Goal: Transaction & Acquisition: Purchase product/service

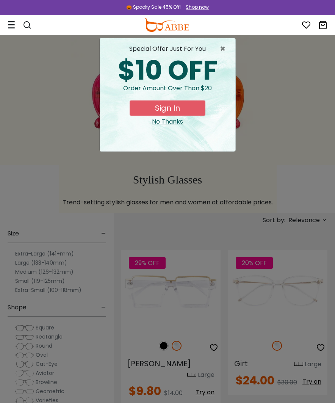
click at [226, 50] on span "×" at bounding box center [224, 48] width 9 height 9
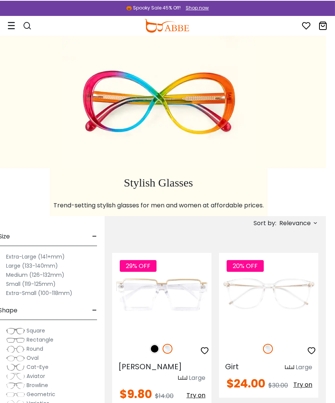
scroll to position [0, 9]
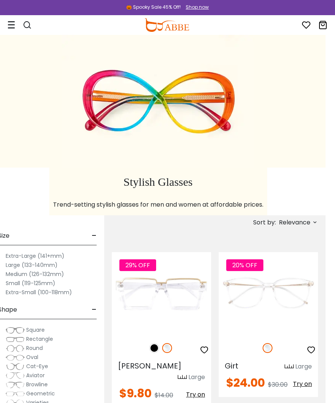
click at [305, 220] on span "Relevance" at bounding box center [294, 223] width 31 height 14
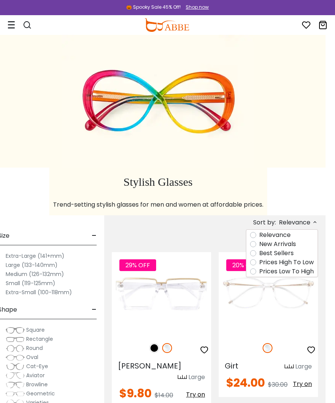
click at [303, 271] on label "Prices Low To High" at bounding box center [286, 271] width 55 height 9
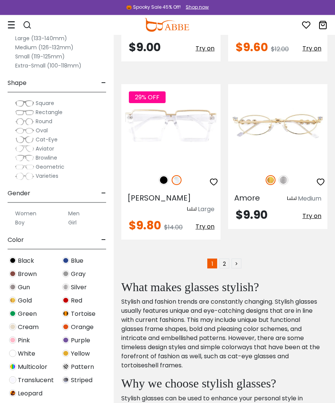
scroll to position [5108, 0]
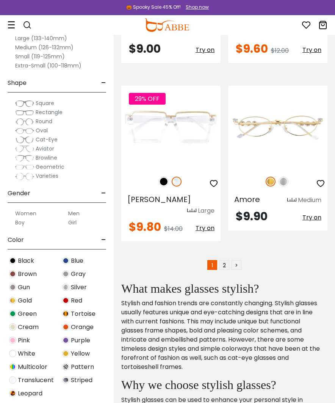
click at [238, 260] on link ">" at bounding box center [237, 265] width 10 height 10
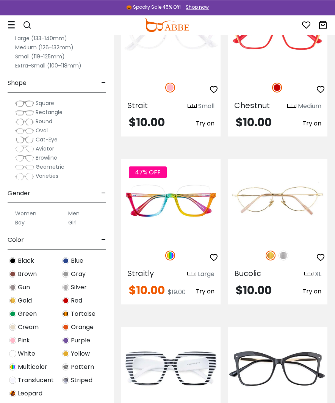
scroll to position [261, 0]
click at [289, 251] on div at bounding box center [277, 256] width 99 height 16
click at [289, 250] on div at bounding box center [277, 256] width 99 height 16
click at [288, 253] on img at bounding box center [284, 256] width 10 height 10
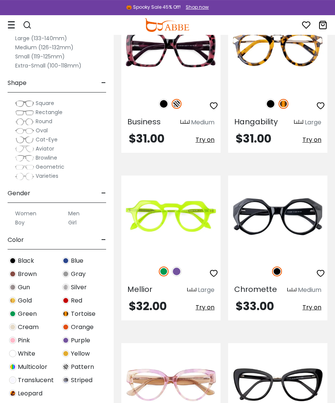
scroll to position [3631, 0]
click at [181, 264] on div at bounding box center [170, 272] width 99 height 16
click at [177, 267] on img at bounding box center [177, 272] width 10 height 10
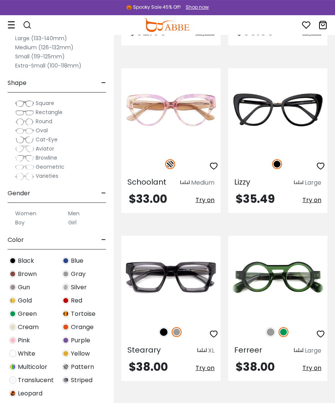
scroll to position [3906, 0]
click at [274, 327] on img at bounding box center [271, 332] width 10 height 10
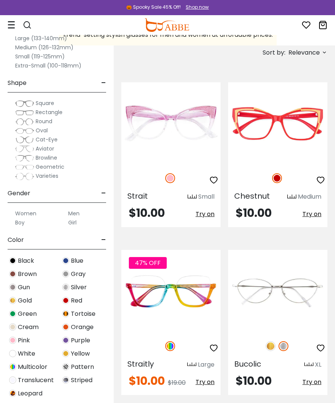
scroll to position [0, 0]
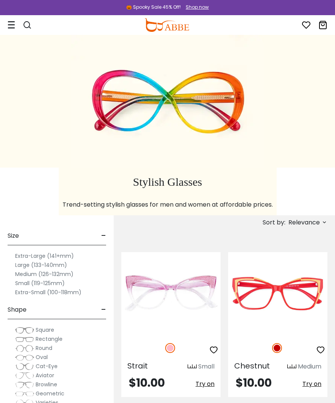
click at [18, 24] on div at bounding box center [24, 25] width 32 height 14
click at [13, 18] on div at bounding box center [24, 25] width 32 height 14
click at [12, 22] on icon at bounding box center [12, 25] width 8 height 8
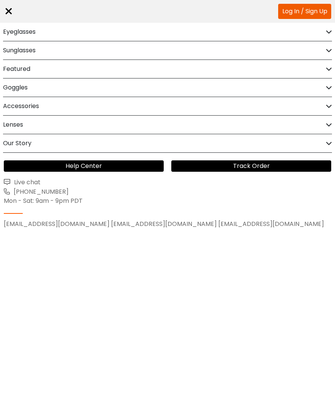
click at [38, 32] on div "Eyeglasses" at bounding box center [167, 32] width 329 height 18
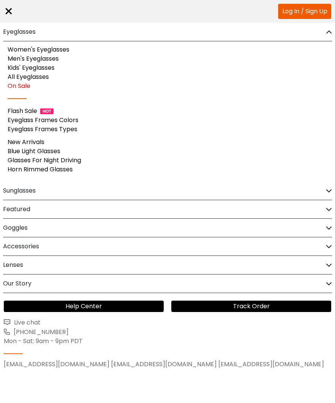
click at [69, 48] on link "Women's Eyeglasses" at bounding box center [39, 49] width 62 height 9
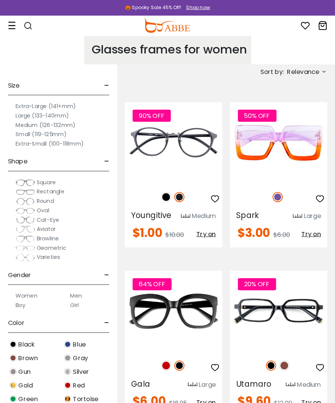
scroll to position [2, 0]
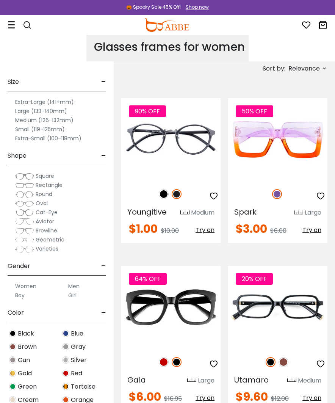
click at [317, 67] on span "Relevance" at bounding box center [304, 69] width 31 height 14
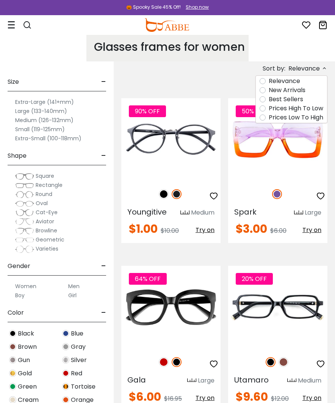
click at [313, 119] on label "Prices Low To High" at bounding box center [296, 117] width 55 height 9
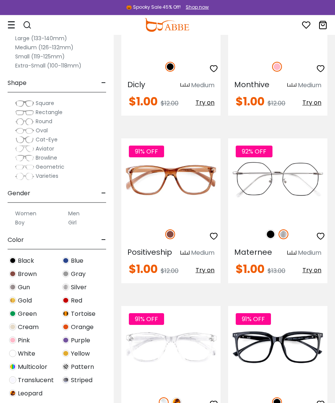
scroll to position [4001, 0]
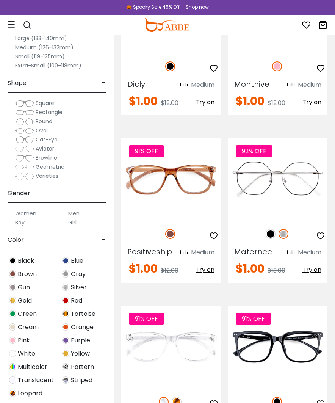
click at [271, 232] on img at bounding box center [271, 234] width 10 height 10
click at [287, 232] on img at bounding box center [284, 234] width 10 height 10
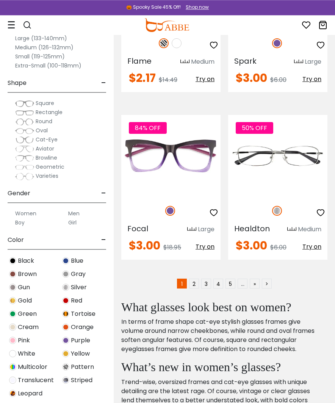
scroll to position [4863, 0]
click at [198, 279] on link "2" at bounding box center [194, 284] width 10 height 10
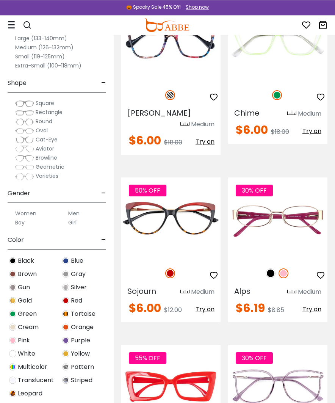
scroll to position [3006, 0]
click at [272, 269] on img at bounding box center [271, 274] width 10 height 10
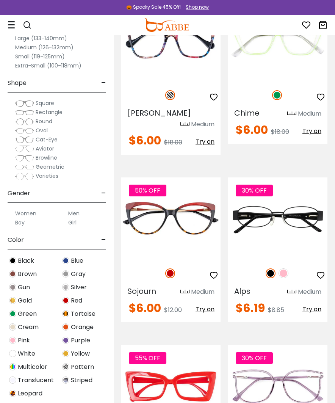
click at [288, 265] on div "30% OFF" at bounding box center [277, 273] width 99 height 16
click at [287, 265] on div "30% OFF" at bounding box center [277, 273] width 99 height 16
click at [288, 269] on img at bounding box center [284, 274] width 10 height 10
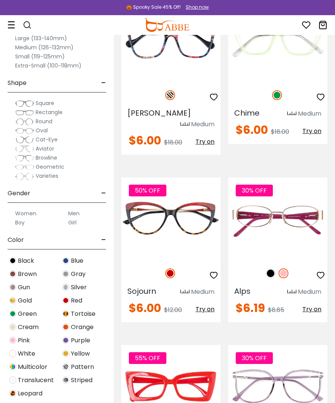
click at [288, 269] on img at bounding box center [284, 274] width 10 height 10
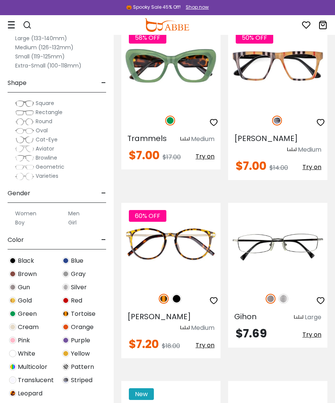
scroll to position [4177, 0]
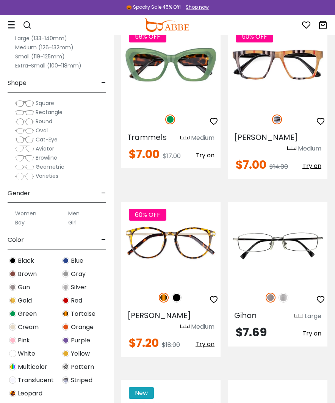
click at [286, 293] on img at bounding box center [284, 298] width 10 height 10
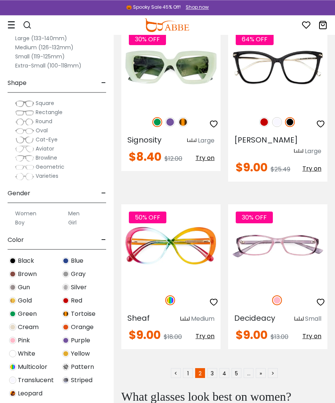
scroll to position [4867, 0]
click at [221, 368] on link "4" at bounding box center [225, 373] width 10 height 10
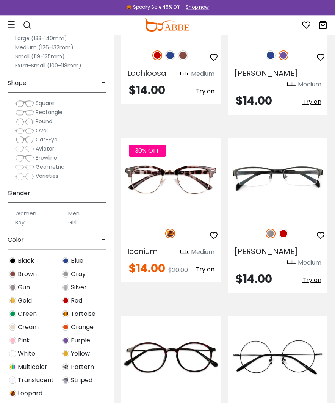
scroll to position [1494, 0]
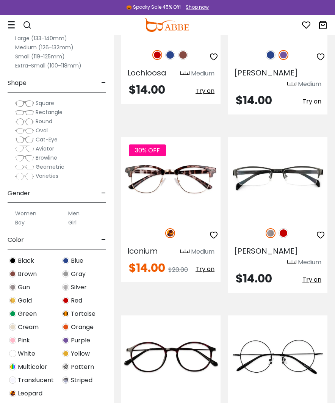
click at [284, 228] on img at bounding box center [284, 233] width 10 height 10
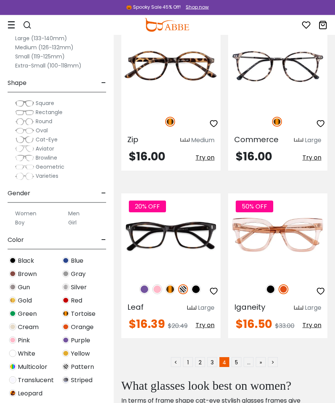
scroll to position [4886, 0]
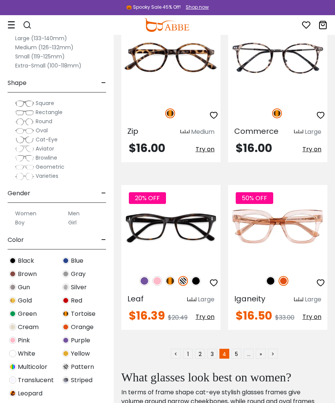
click at [214, 349] on link "3" at bounding box center [212, 354] width 10 height 10
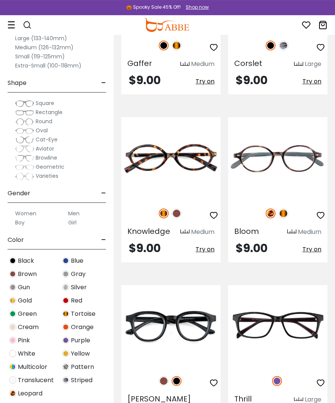
scroll to position [654, 0]
click at [179, 210] on img at bounding box center [177, 214] width 10 height 10
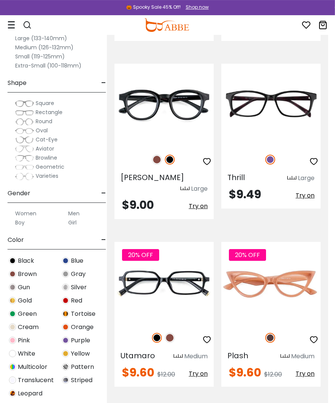
scroll to position [877, 6]
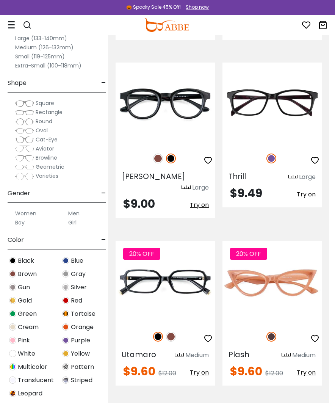
click at [174, 329] on div "20% OFF" at bounding box center [165, 337] width 99 height 16
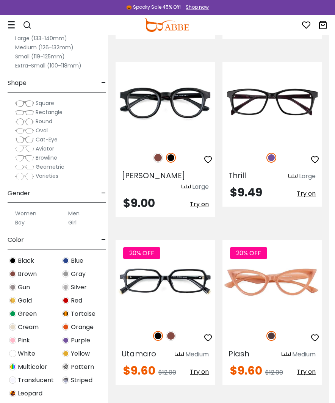
click at [160, 154] on img at bounding box center [158, 158] width 10 height 10
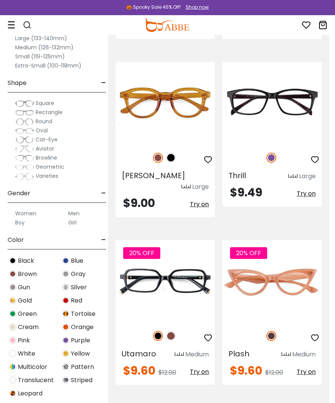
click at [175, 328] on div "20% OFF" at bounding box center [165, 336] width 99 height 16
click at [176, 328] on div "20% OFF" at bounding box center [165, 336] width 99 height 16
click at [174, 331] on img at bounding box center [171, 336] width 10 height 10
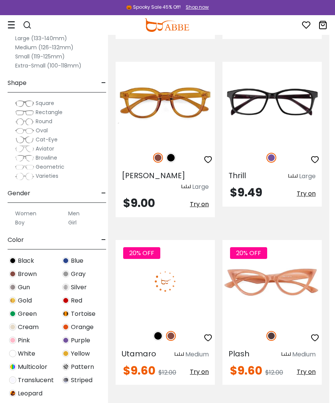
click at [174, 331] on img at bounding box center [171, 336] width 10 height 10
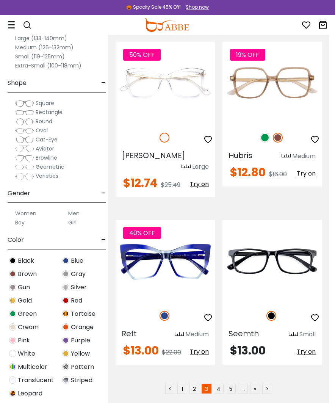
scroll to position [4872, 5]
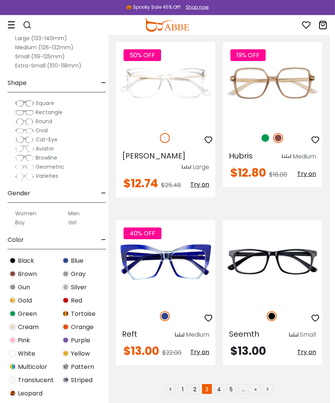
click at [185, 384] on link "1" at bounding box center [183, 389] width 10 height 10
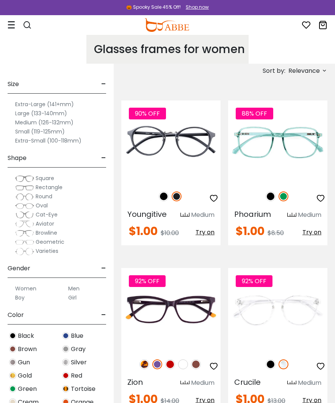
click at [143, 209] on span "Youngitive" at bounding box center [146, 214] width 39 height 11
click at [138, 211] on span "Youngitive" at bounding box center [146, 214] width 39 height 11
click at [0, 0] on img at bounding box center [0, 0] width 0 height 0
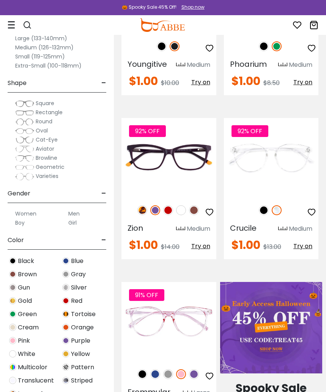
scroll to position [147, 0]
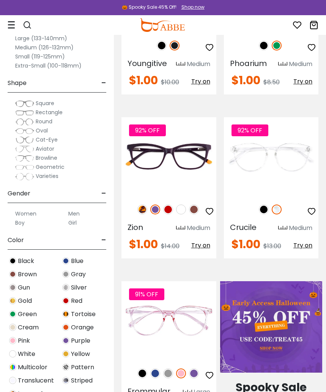
click at [264, 204] on img at bounding box center [264, 209] width 10 height 10
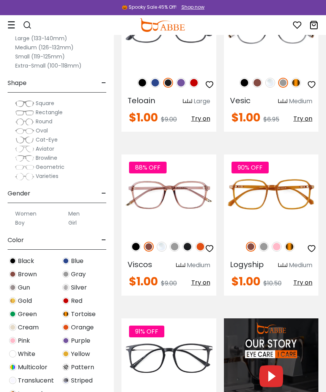
scroll to position [604, 0]
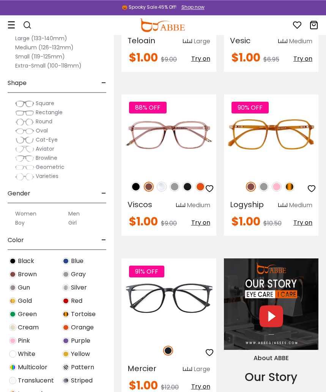
click at [276, 186] on img at bounding box center [277, 187] width 10 height 10
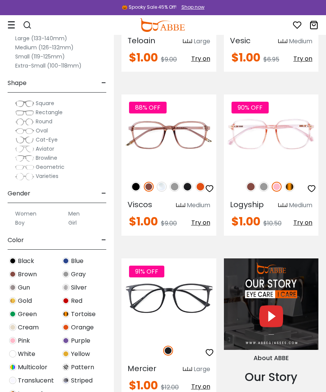
click at [265, 183] on img at bounding box center [264, 187] width 10 height 10
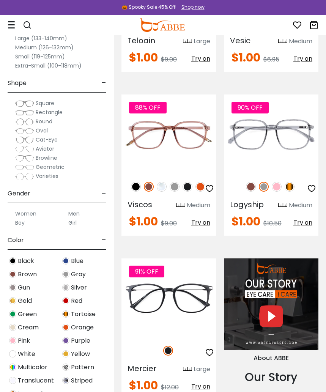
click at [290, 182] on img at bounding box center [289, 187] width 10 height 10
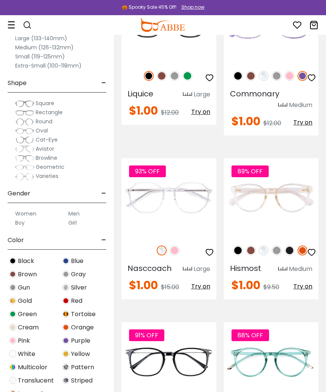
scroll to position [1102, 0]
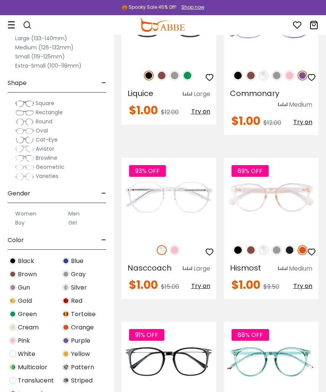
click at [248, 246] on img at bounding box center [251, 250] width 10 height 10
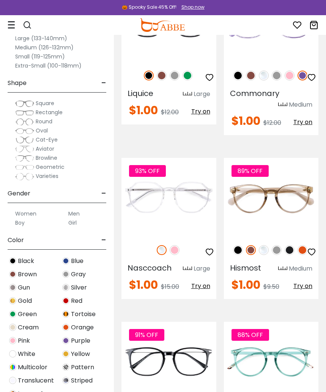
click at [300, 245] on img at bounding box center [302, 250] width 10 height 10
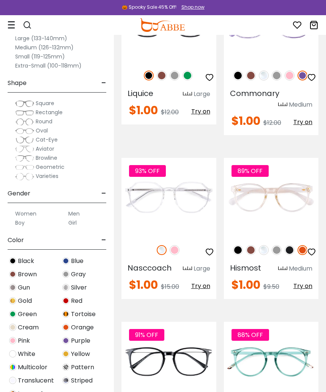
click at [289, 246] on img at bounding box center [289, 250] width 10 height 10
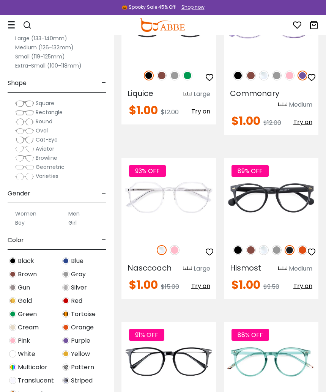
click at [276, 251] on img at bounding box center [277, 250] width 10 height 10
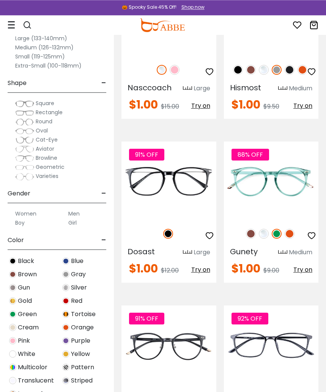
scroll to position [1282, 0]
click at [250, 229] on img at bounding box center [251, 234] width 10 height 10
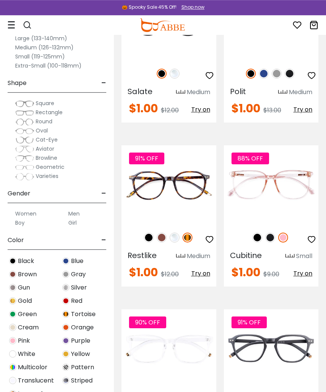
scroll to position [1606, 0]
click at [0, 0] on img at bounding box center [0, 0] width 0 height 0
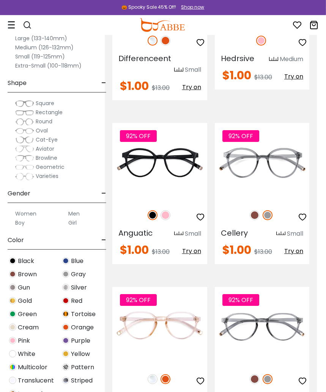
scroll to position [2786, 9]
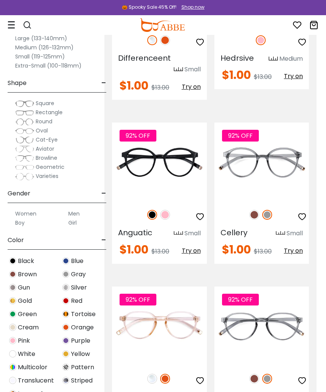
click at [168, 207] on div "92% OFF" at bounding box center [159, 215] width 95 height 16
click at [173, 207] on div "92% OFF" at bounding box center [159, 215] width 95 height 16
click at [171, 207] on div "92% OFF" at bounding box center [159, 215] width 95 height 16
click at [168, 210] on img at bounding box center [165, 215] width 10 height 10
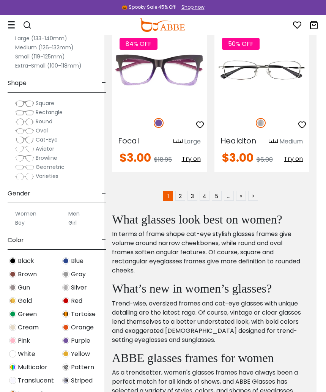
scroll to position [4853, 9]
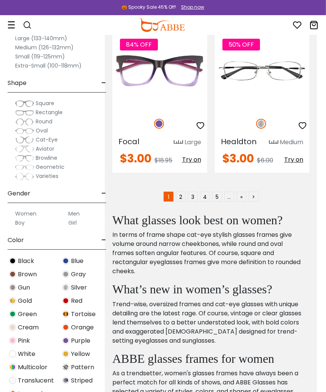
click at [220, 193] on link "5" at bounding box center [217, 197] width 10 height 10
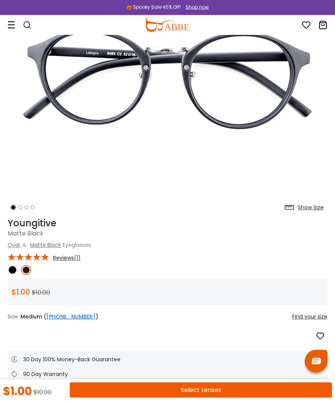
scroll to position [108, 0]
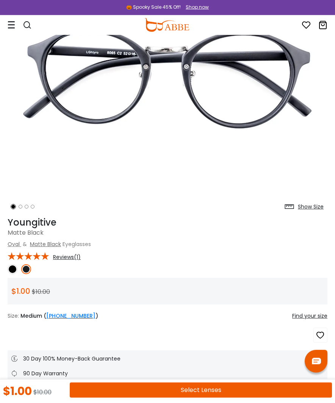
click at [12, 260] on div at bounding box center [29, 256] width 42 height 11
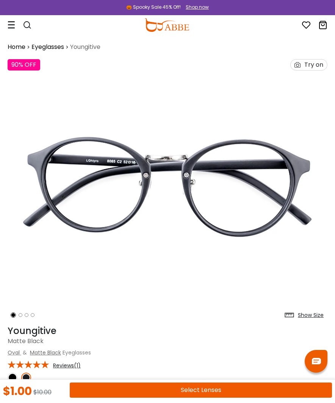
click at [11, 367] on icon at bounding box center [12, 365] width 8 height 8
click at [11, 370] on div at bounding box center [29, 364] width 42 height 11
click at [13, 370] on div at bounding box center [29, 364] width 42 height 11
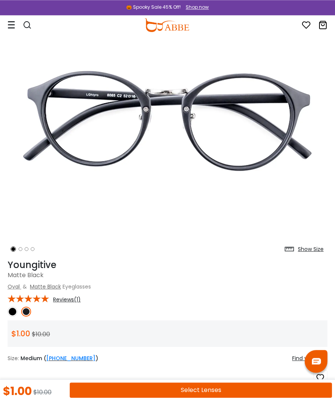
scroll to position [69, 0]
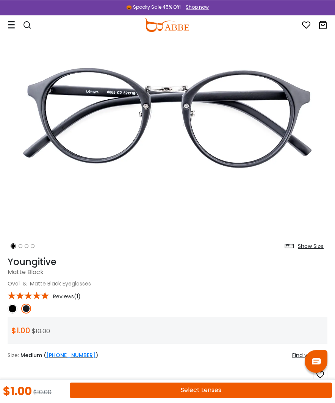
click at [16, 304] on link at bounding box center [13, 309] width 10 height 10
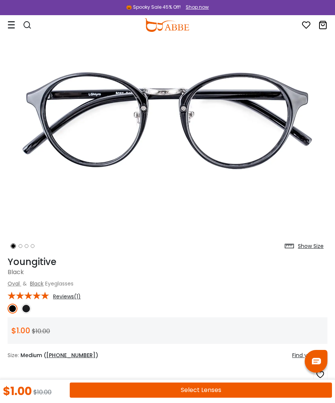
click at [30, 305] on link at bounding box center [26, 309] width 10 height 10
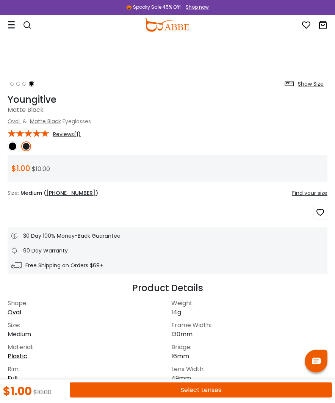
scroll to position [0, 0]
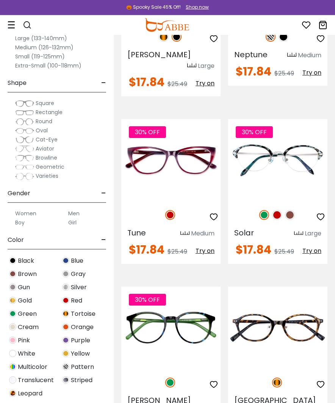
scroll to position [1366, 0]
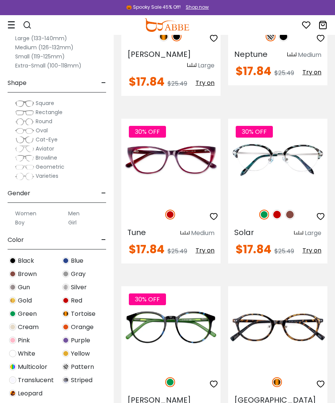
click at [295, 210] on img at bounding box center [290, 215] width 10 height 10
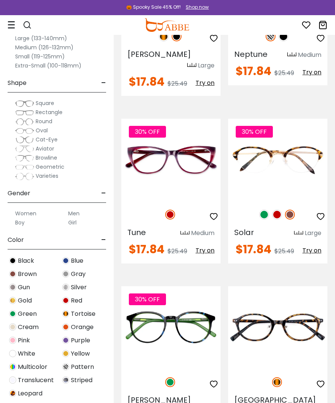
click at [282, 207] on div "30% OFF" at bounding box center [277, 215] width 99 height 16
click at [280, 210] on img at bounding box center [277, 215] width 10 height 10
click at [266, 210] on img at bounding box center [264, 215] width 10 height 10
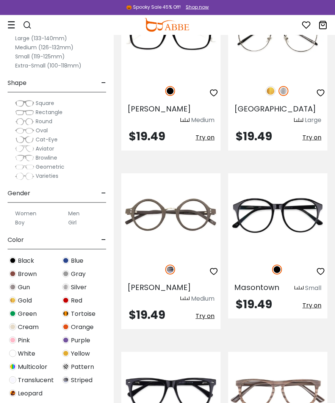
scroll to position [2854, 0]
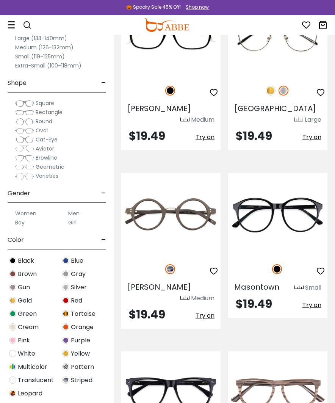
click at [0, 0] on img at bounding box center [0, 0] width 0 height 0
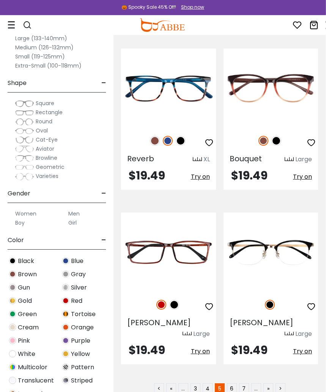
scroll to position [4804, 0]
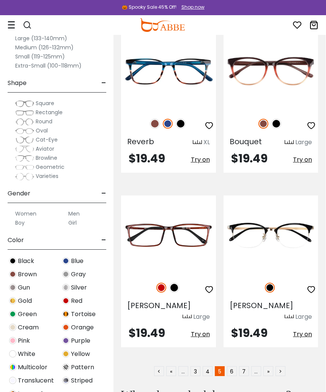
click at [235, 366] on link "6" at bounding box center [232, 371] width 10 height 10
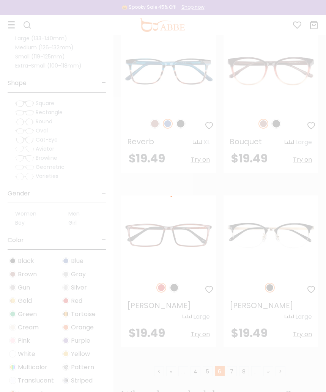
scroll to position [4810, 0]
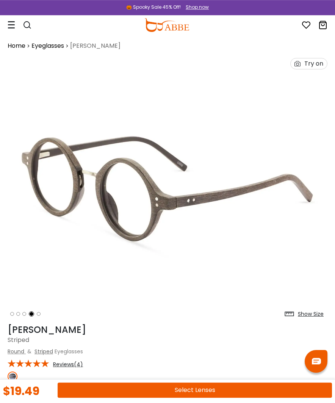
scroll to position [1, 0]
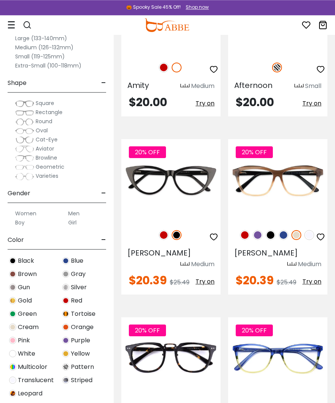
scroll to position [1524, 0]
click at [163, 227] on div "20% OFF" at bounding box center [170, 235] width 99 height 16
click at [166, 230] on img at bounding box center [164, 235] width 10 height 10
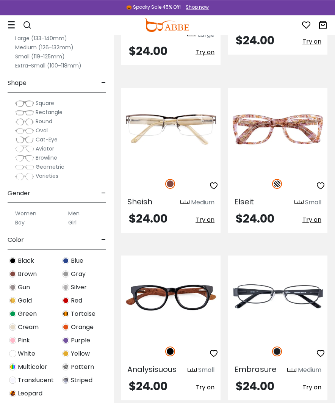
scroll to position [4819, 0]
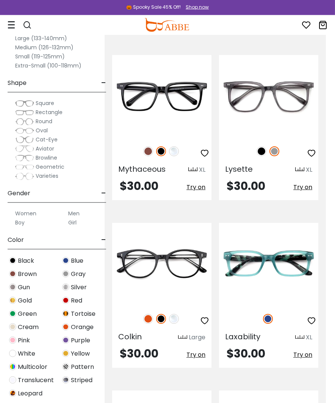
scroll to position [3454, 9]
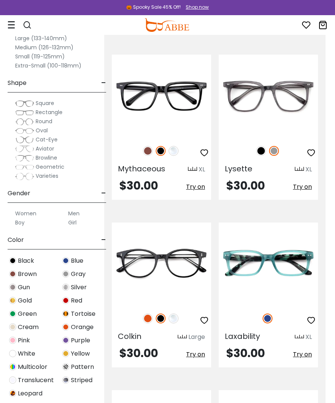
click at [145, 314] on img at bounding box center [148, 319] width 10 height 10
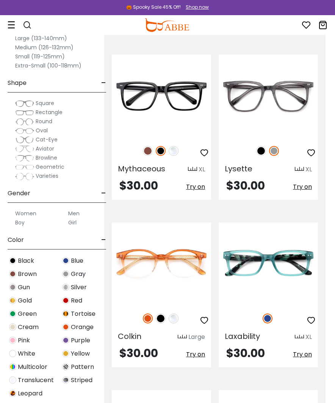
click at [174, 314] on img at bounding box center [174, 319] width 10 height 10
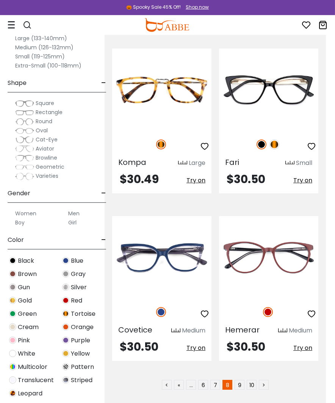
scroll to position [4813, 9]
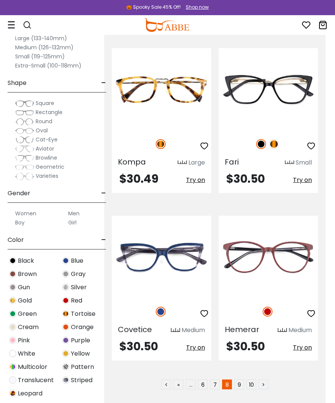
click at [219, 380] on link "7" at bounding box center [215, 385] width 10 height 10
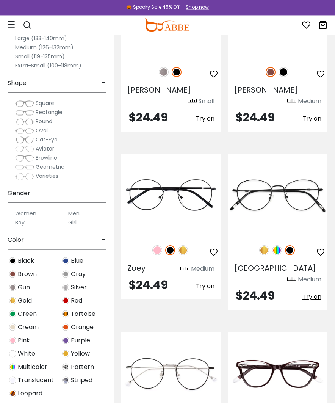
scroll to position [828, 0]
click at [153, 245] on img at bounding box center [157, 250] width 10 height 10
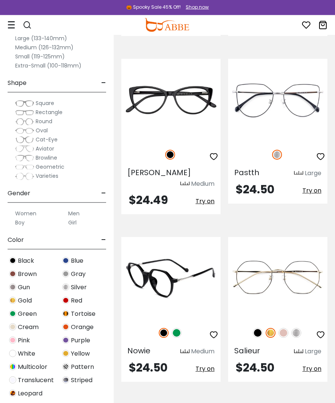
scroll to position [2140, 0]
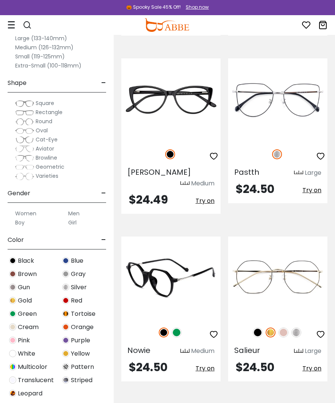
click at [178, 328] on img at bounding box center [177, 333] width 10 height 10
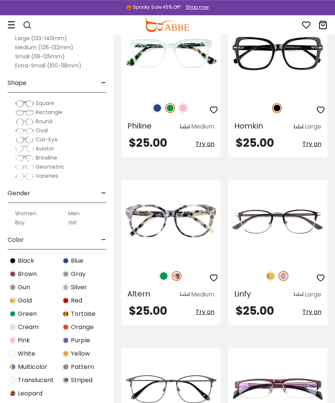
scroll to position [2868, 0]
click at [0, 0] on img at bounding box center [0, 0] width 0 height 0
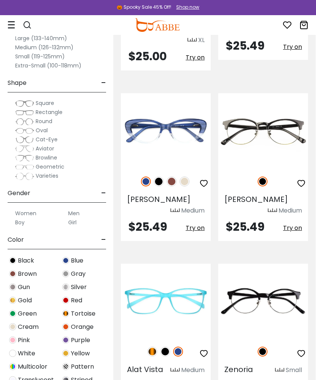
scroll to position [3504, 0]
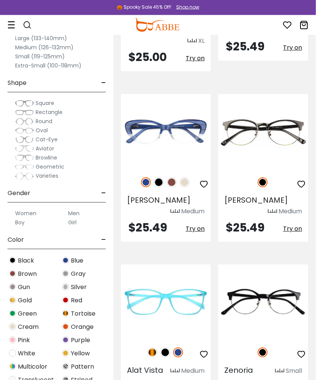
click at [0, 0] on img at bounding box center [0, 0] width 0 height 0
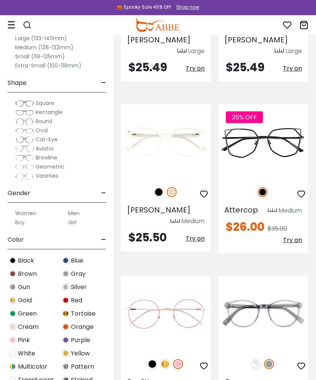
scroll to position [4657, 0]
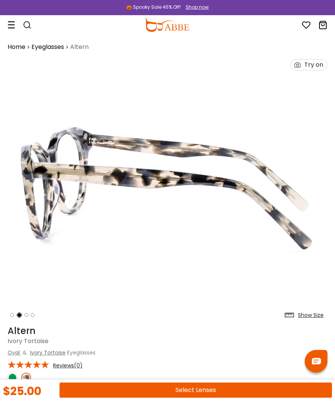
click at [221, 194] on img at bounding box center [168, 188] width 320 height 267
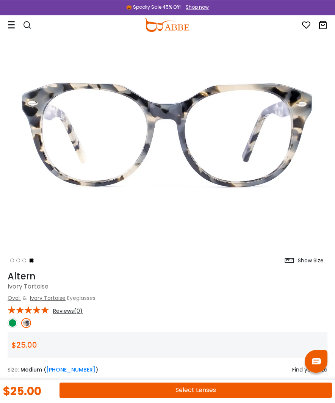
scroll to position [30, 0]
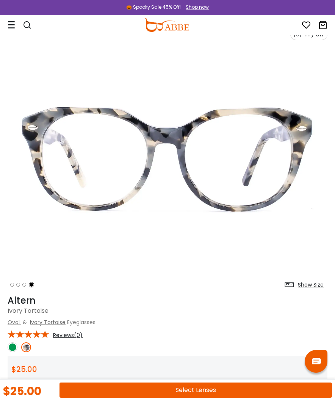
click at [13, 343] on img at bounding box center [13, 347] width 10 height 10
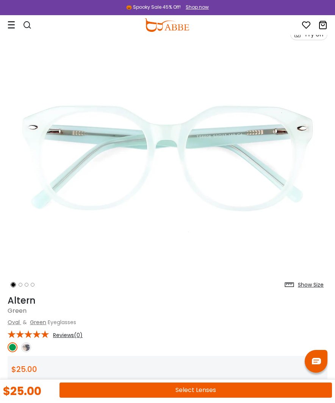
click at [27, 343] on img at bounding box center [26, 347] width 10 height 10
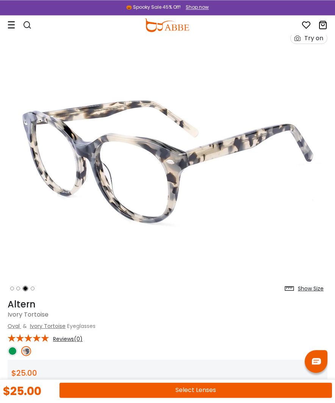
scroll to position [26, 0]
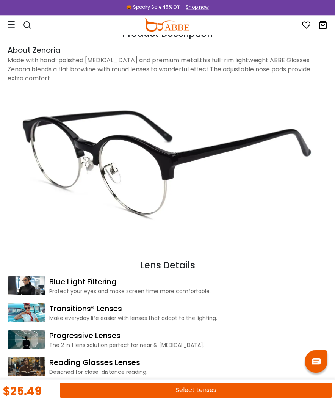
scroll to position [819, 0]
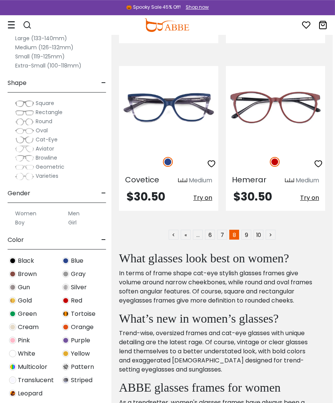
scroll to position [4964, 3]
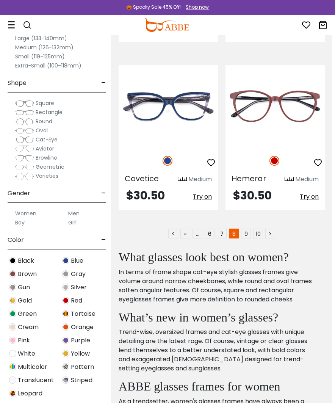
click at [248, 229] on link "9" at bounding box center [246, 234] width 10 height 10
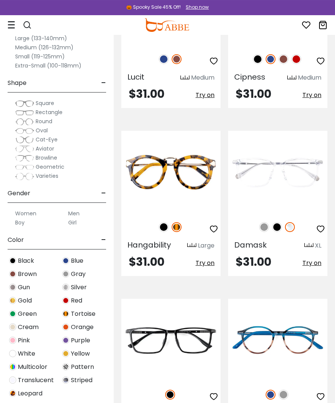
scroll to position [641, 0]
click at [0, 0] on img at bounding box center [0, 0] width 0 height 0
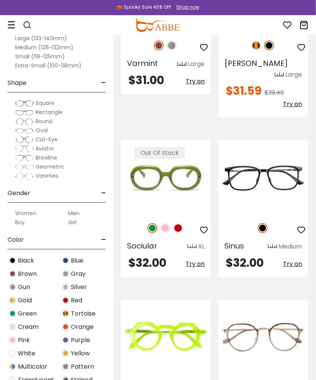
scroll to position [1123, 0]
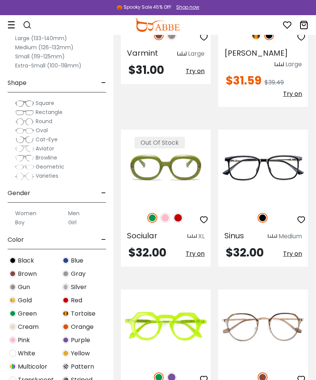
click at [181, 210] on div "Out Of Stock" at bounding box center [166, 218] width 90 height 16
click at [178, 213] on img at bounding box center [178, 218] width 10 height 10
click at [168, 213] on img at bounding box center [165, 218] width 10 height 10
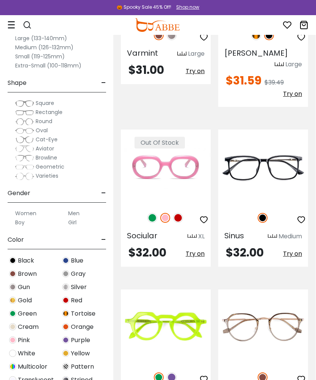
click at [0, 0] on img at bounding box center [0, 0] width 0 height 0
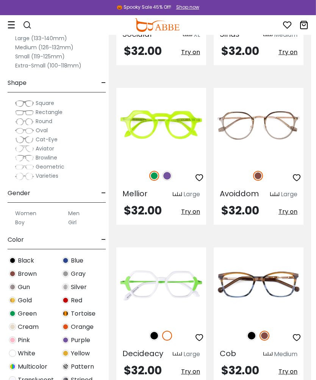
scroll to position [1326, 5]
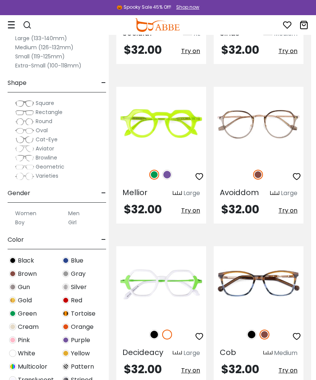
click at [155, 330] on img at bounding box center [154, 335] width 10 height 10
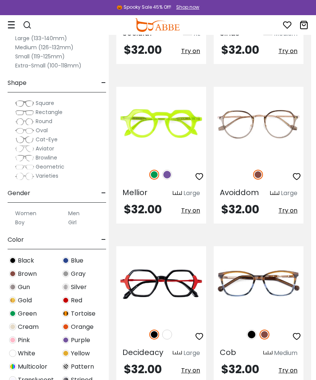
click at [169, 170] on img at bounding box center [167, 175] width 10 height 10
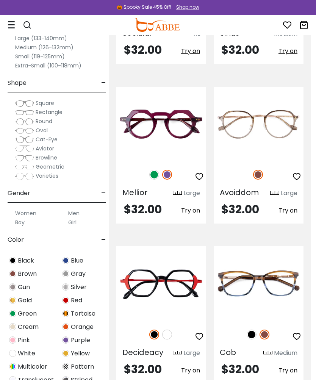
click at [0, 0] on img at bounding box center [0, 0] width 0 height 0
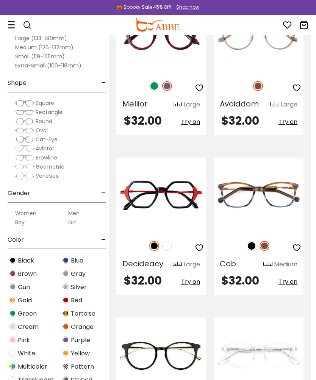
scroll to position [1415, 5]
click at [172, 238] on div at bounding box center [161, 246] width 90 height 16
click at [169, 238] on div at bounding box center [161, 246] width 90 height 16
click at [167, 241] on img at bounding box center [167, 246] width 10 height 10
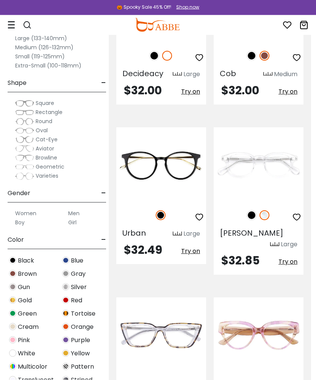
scroll to position [1605, 5]
click at [250, 210] on img at bounding box center [252, 215] width 10 height 10
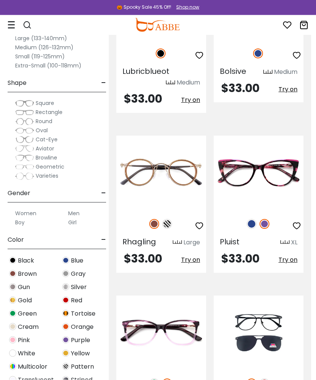
scroll to position [2428, 5]
click at [171, 219] on img at bounding box center [167, 224] width 10 height 10
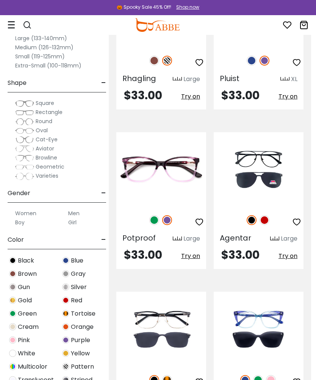
scroll to position [2591, 5]
click at [266, 212] on div at bounding box center [259, 220] width 90 height 16
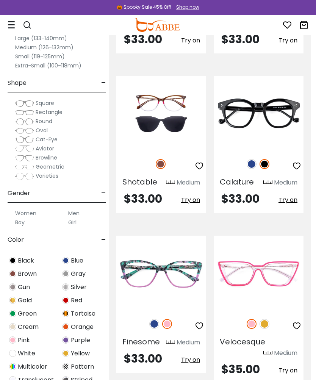
scroll to position [2967, 5]
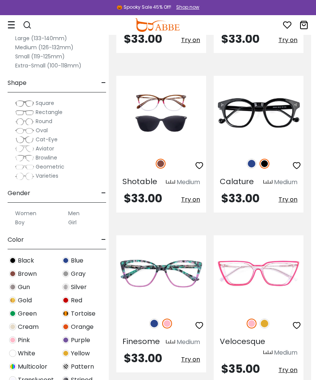
click at [248, 159] on img at bounding box center [252, 164] width 10 height 10
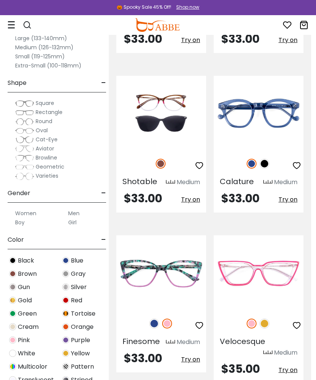
click at [0, 0] on img at bounding box center [0, 0] width 0 height 0
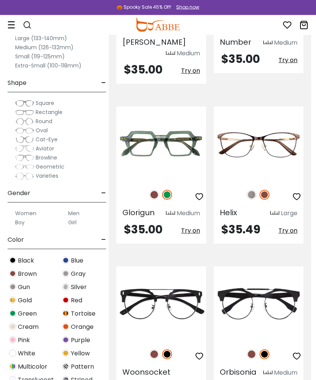
scroll to position [3439, 5]
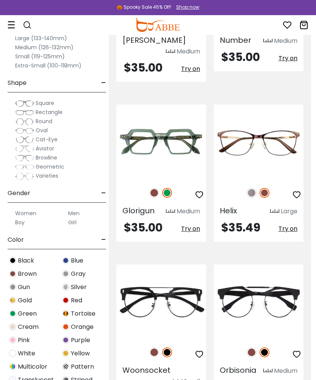
click at [154, 188] on img at bounding box center [154, 193] width 10 height 10
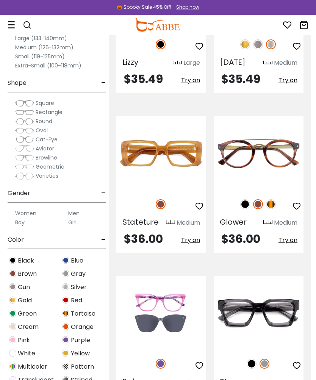
scroll to position [4408, 5]
click at [274, 199] on img at bounding box center [271, 204] width 10 height 10
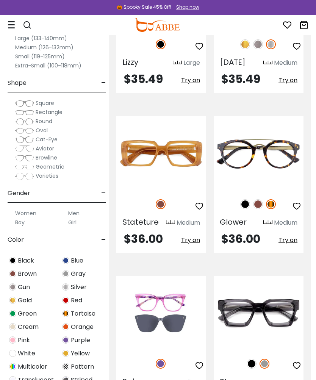
click at [260, 199] on img at bounding box center [258, 204] width 10 height 10
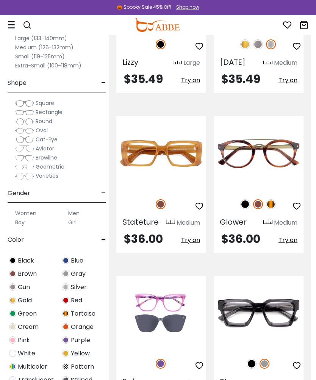
click at [245, 199] on img at bounding box center [245, 204] width 10 height 10
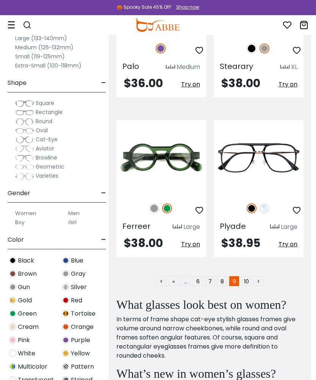
scroll to position [4726, 5]
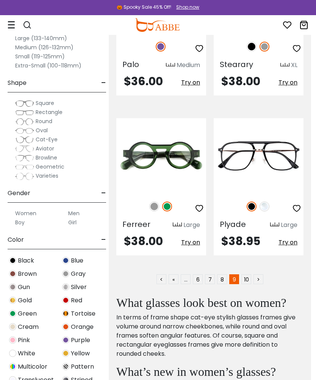
click at [156, 202] on img at bounding box center [154, 207] width 10 height 10
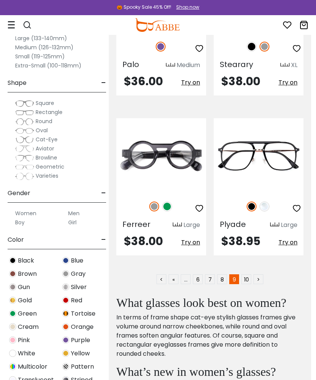
click at [248, 275] on link "10" at bounding box center [247, 280] width 10 height 10
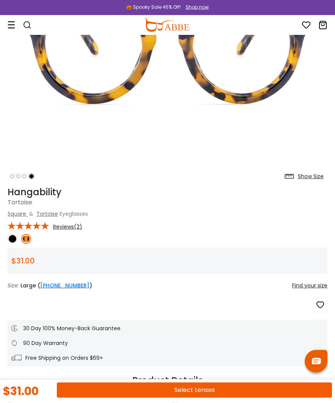
scroll to position [138, 0]
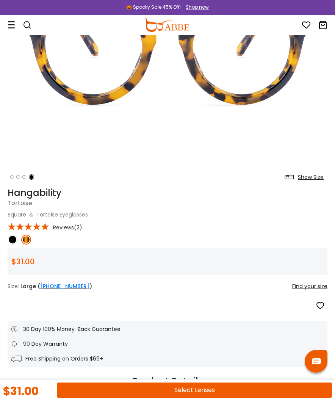
click at [13, 237] on img at bounding box center [13, 240] width 10 height 10
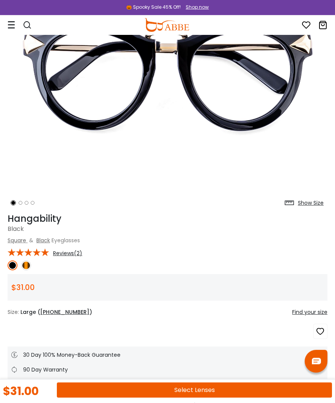
scroll to position [106, 0]
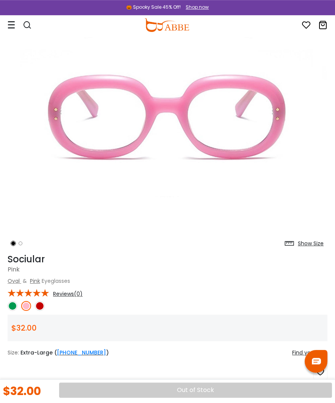
scroll to position [69, 0]
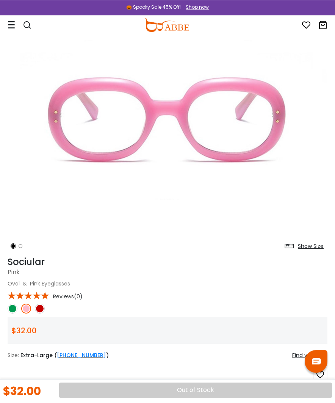
click at [43, 304] on link at bounding box center [40, 309] width 10 height 10
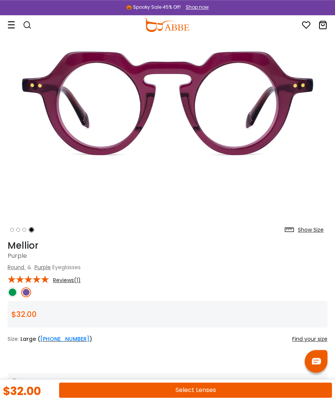
scroll to position [85, 0]
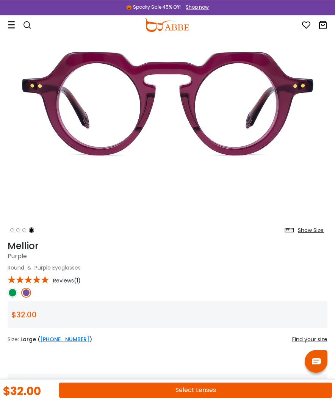
click at [15, 290] on img at bounding box center [13, 293] width 10 height 10
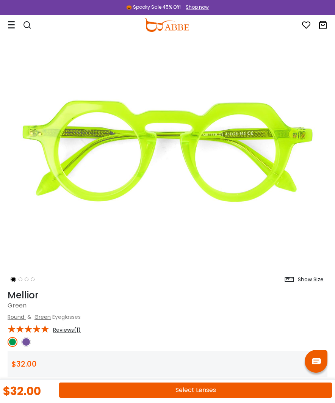
scroll to position [0, 0]
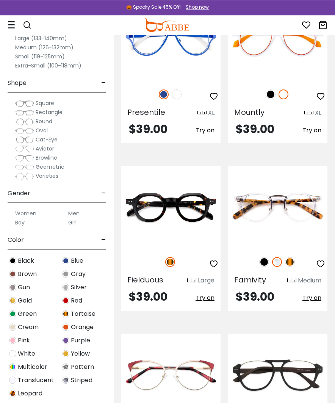
scroll to position [438, 0]
click at [0, 0] on img at bounding box center [0, 0] width 0 height 0
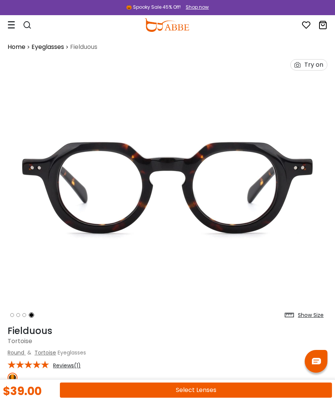
click at [219, 384] on button "Select Lenses" at bounding box center [196, 390] width 272 height 15
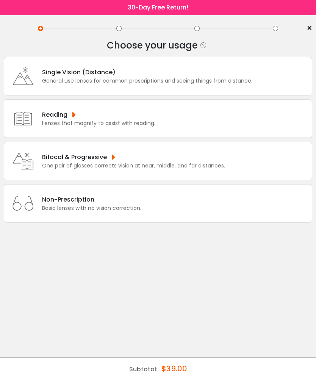
click at [43, 161] on div "Bifocal & Progressive" at bounding box center [133, 156] width 183 height 9
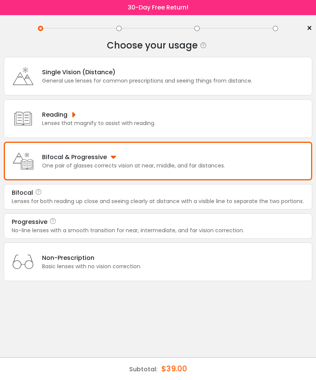
click at [257, 235] on div "No-line lenses with a smooth transition for near, intermediate, and far vision …" at bounding box center [158, 231] width 293 height 8
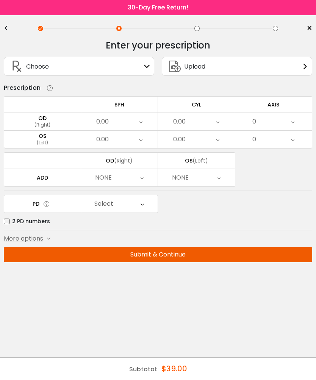
click at [24, 226] on label "2 PD numbers" at bounding box center [27, 221] width 46 height 9
click at [18, 226] on label "2 PD numbers" at bounding box center [27, 221] width 46 height 9
click at [24, 68] on icon at bounding box center [17, 66] width 18 height 18
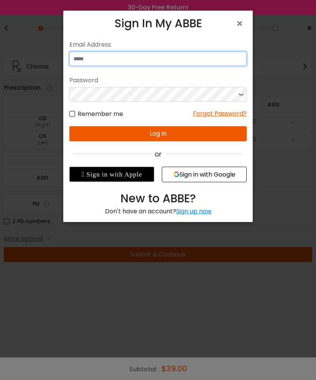
click at [219, 57] on input "email" at bounding box center [157, 59] width 177 height 14
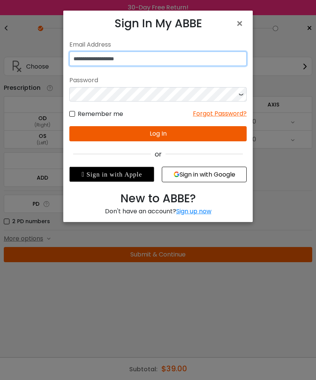
type input "**********"
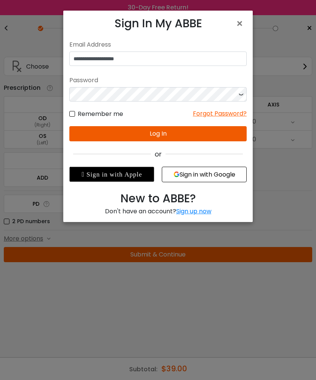
click at [185, 131] on button "Log In" at bounding box center [157, 133] width 177 height 15
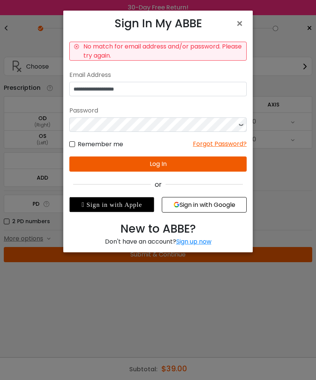
click at [166, 160] on button "Log In" at bounding box center [157, 164] width 177 height 15
click at [164, 166] on button "Log In" at bounding box center [157, 164] width 177 height 15
click at [166, 161] on button "Log In" at bounding box center [157, 164] width 177 height 15
click at [160, 162] on button "Log In" at bounding box center [157, 164] width 177 height 15
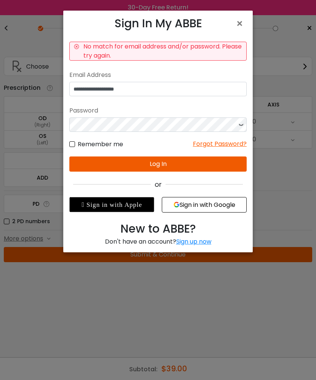
click at [162, 158] on button "Log In" at bounding box center [157, 164] width 177 height 15
click at [229, 141] on div "Forgot Password?" at bounding box center [220, 144] width 54 height 9
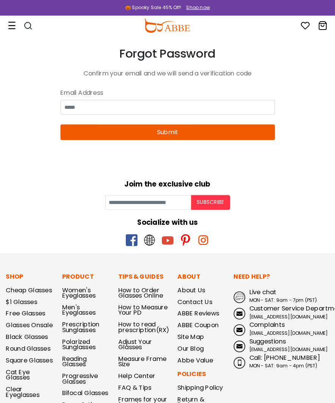
scroll to position [1, 0]
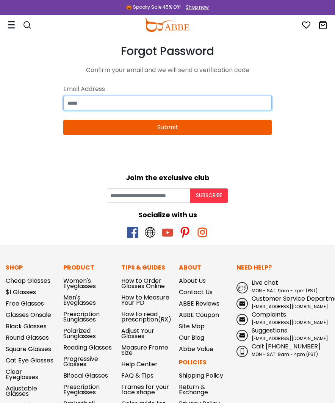
click at [217, 96] on input "email" at bounding box center [167, 103] width 209 height 14
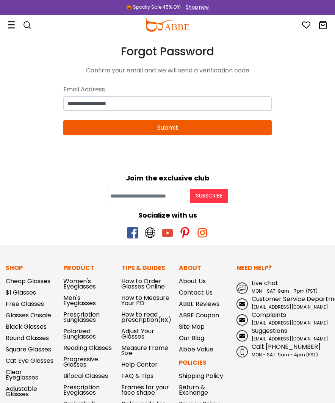
click at [217, 122] on button "Submit" at bounding box center [167, 127] width 209 height 15
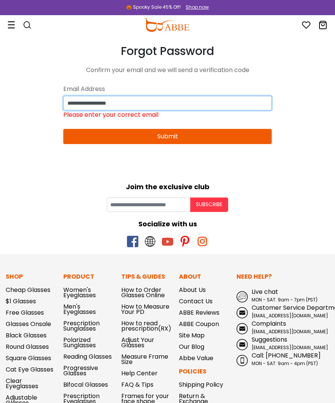
click at [146, 104] on input "**********" at bounding box center [167, 103] width 209 height 14
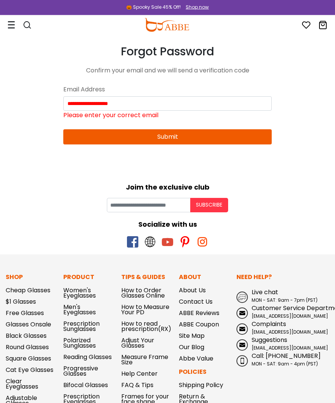
click at [158, 132] on button "Submit" at bounding box center [167, 136] width 209 height 15
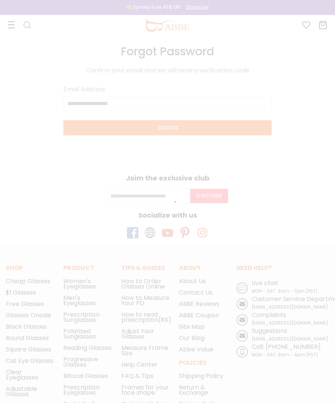
scroll to position [1, 0]
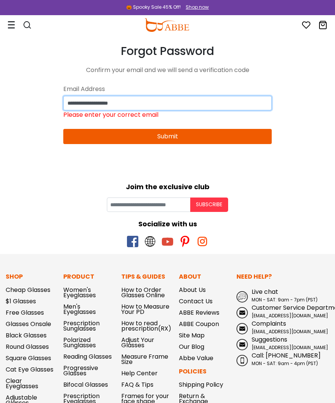
click at [132, 97] on input "**********" at bounding box center [167, 103] width 209 height 14
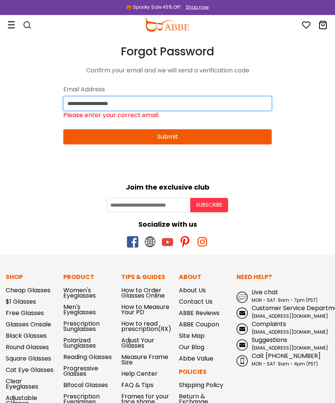
click at [155, 100] on input "**********" at bounding box center [167, 103] width 209 height 14
type input "**********"
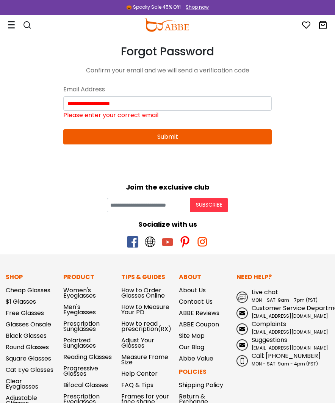
click at [202, 133] on button "Submit" at bounding box center [167, 136] width 209 height 15
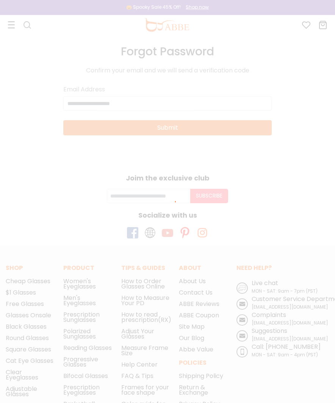
scroll to position [1, 0]
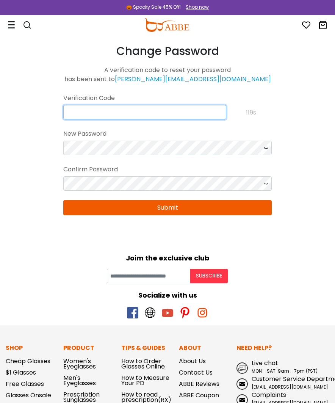
click at [218, 106] on input "text" at bounding box center [144, 112] width 163 height 14
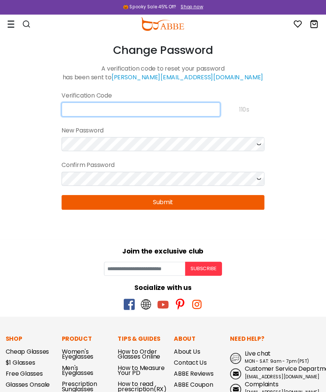
scroll to position [0, 0]
